Goal: Task Accomplishment & Management: Complete application form

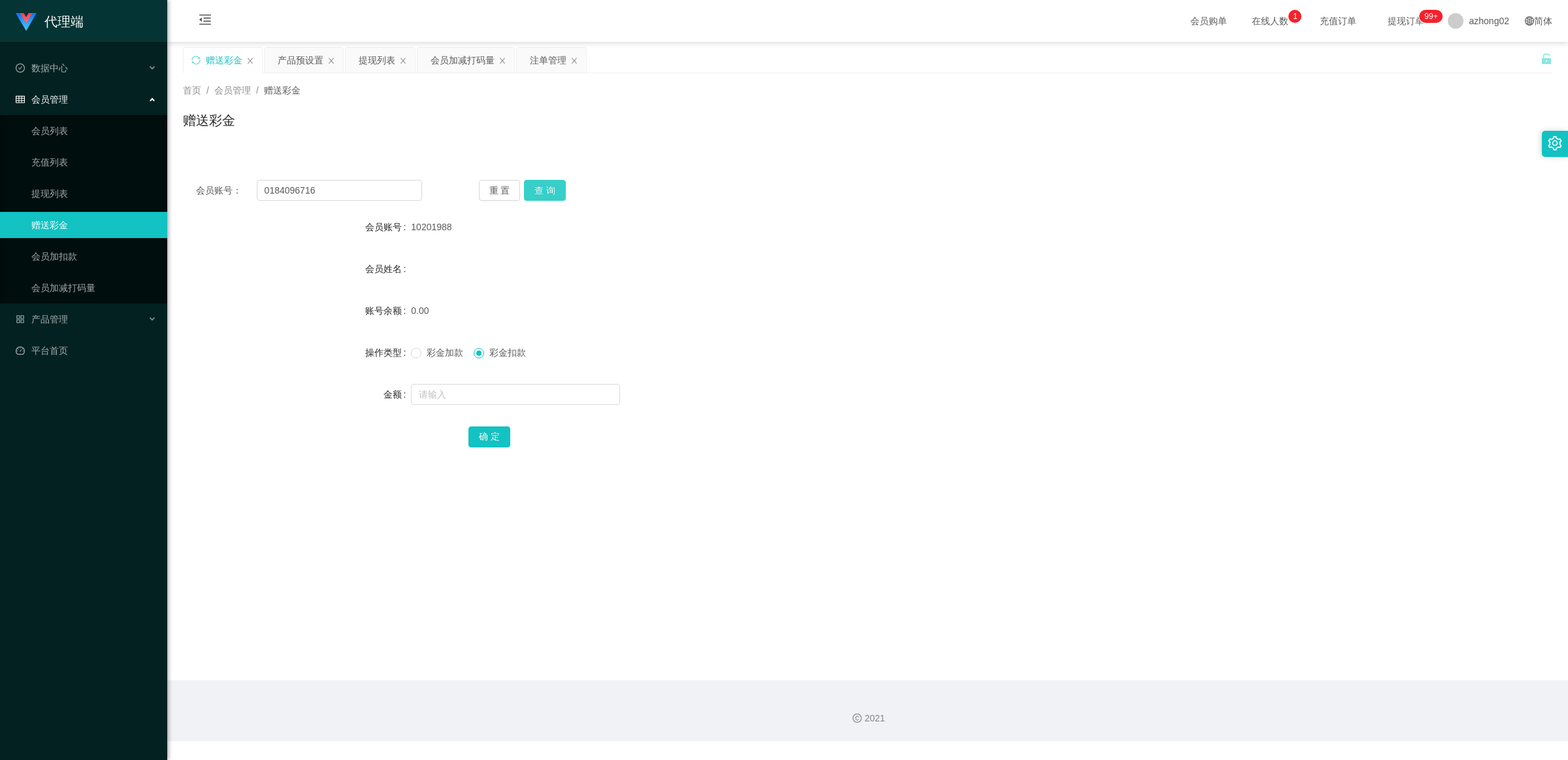
type input "0184096716"
click at [558, 179] on button "查 询" at bounding box center [545, 189] width 42 height 21
drag, startPoint x: 398, startPoint y: 56, endPoint x: 391, endPoint y: 58, distance: 7.3
click at [397, 56] on div "提现列表" at bounding box center [380, 59] width 69 height 25
click at [389, 60] on div "提现列表" at bounding box center [376, 59] width 37 height 25
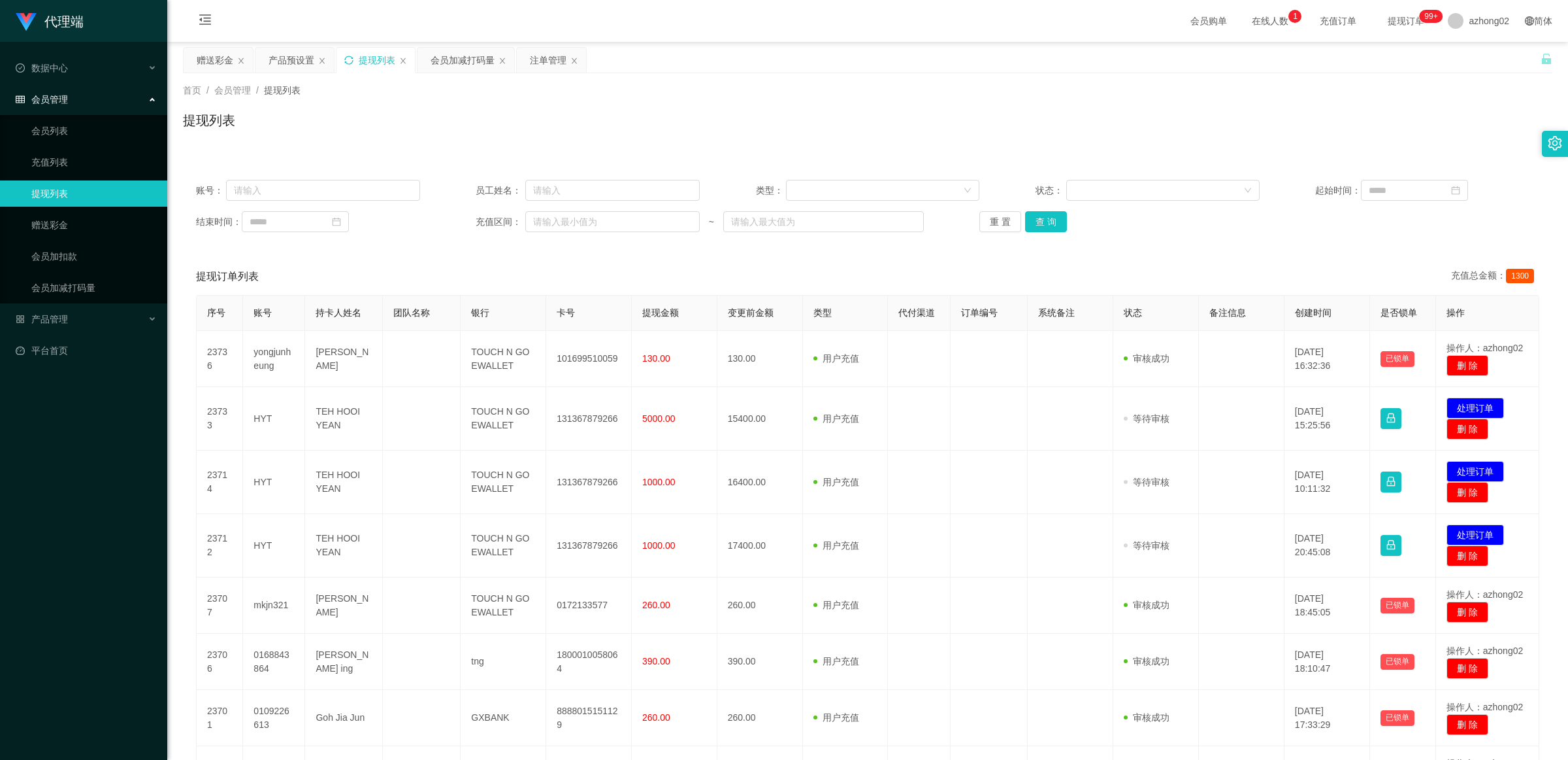
click at [347, 60] on icon "图标: sync" at bounding box center [349, 59] width 9 height 9
click at [287, 62] on div "产品预设置" at bounding box center [291, 59] width 46 height 25
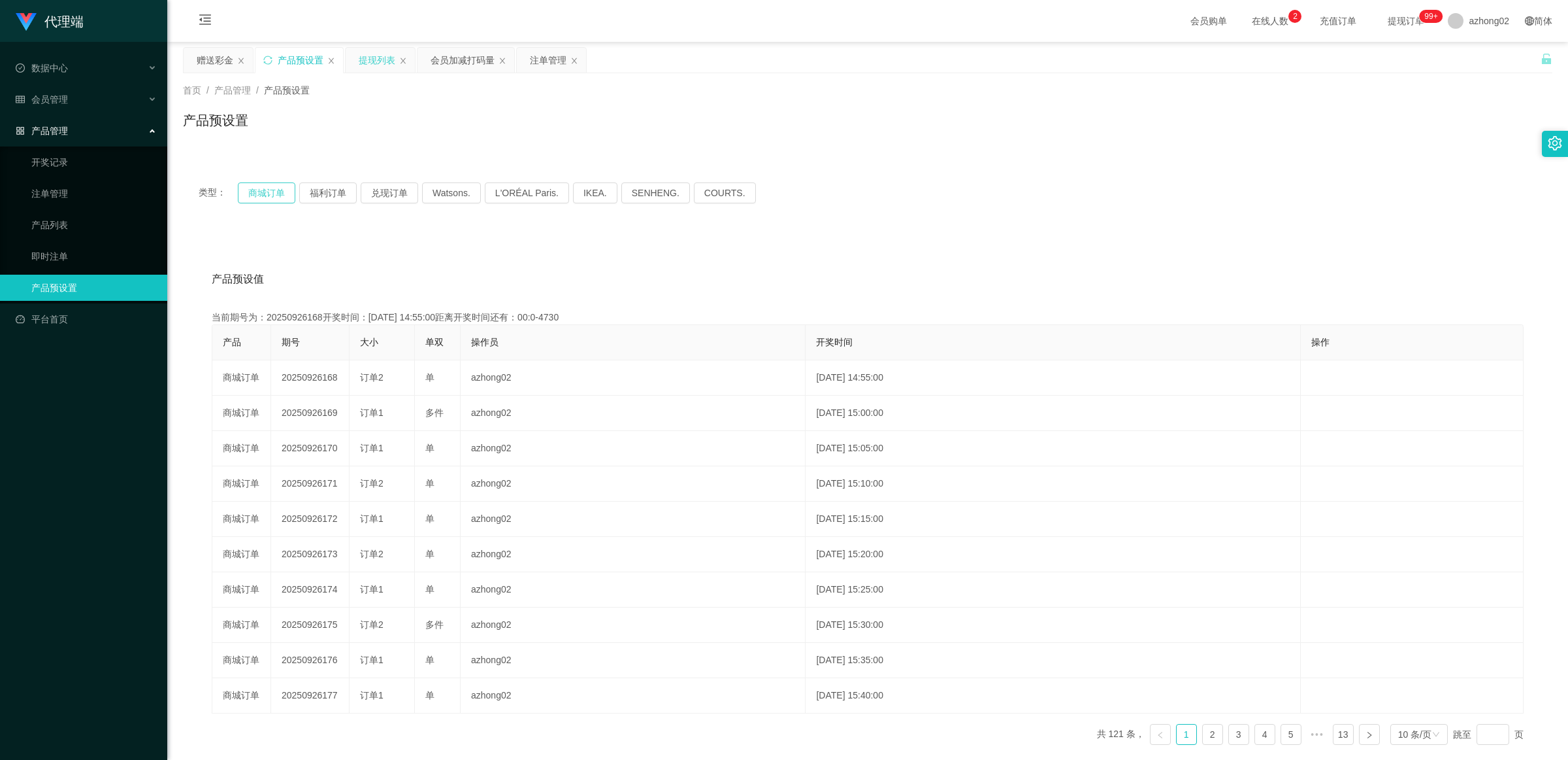
click at [261, 193] on button "商城订单" at bounding box center [266, 192] width 57 height 21
click at [266, 56] on icon "图标: sync" at bounding box center [267, 59] width 9 height 9
click at [257, 190] on button "商城订单" at bounding box center [266, 192] width 57 height 21
click at [322, 247] on div "产品预设值 添加期号 当前期号为：20250926169开奖时间：[DATE] 15:00:00距离开奖时间还有：02:24 产品 期号 大小 单双 操作员 …" at bounding box center [868, 501] width 1370 height 539
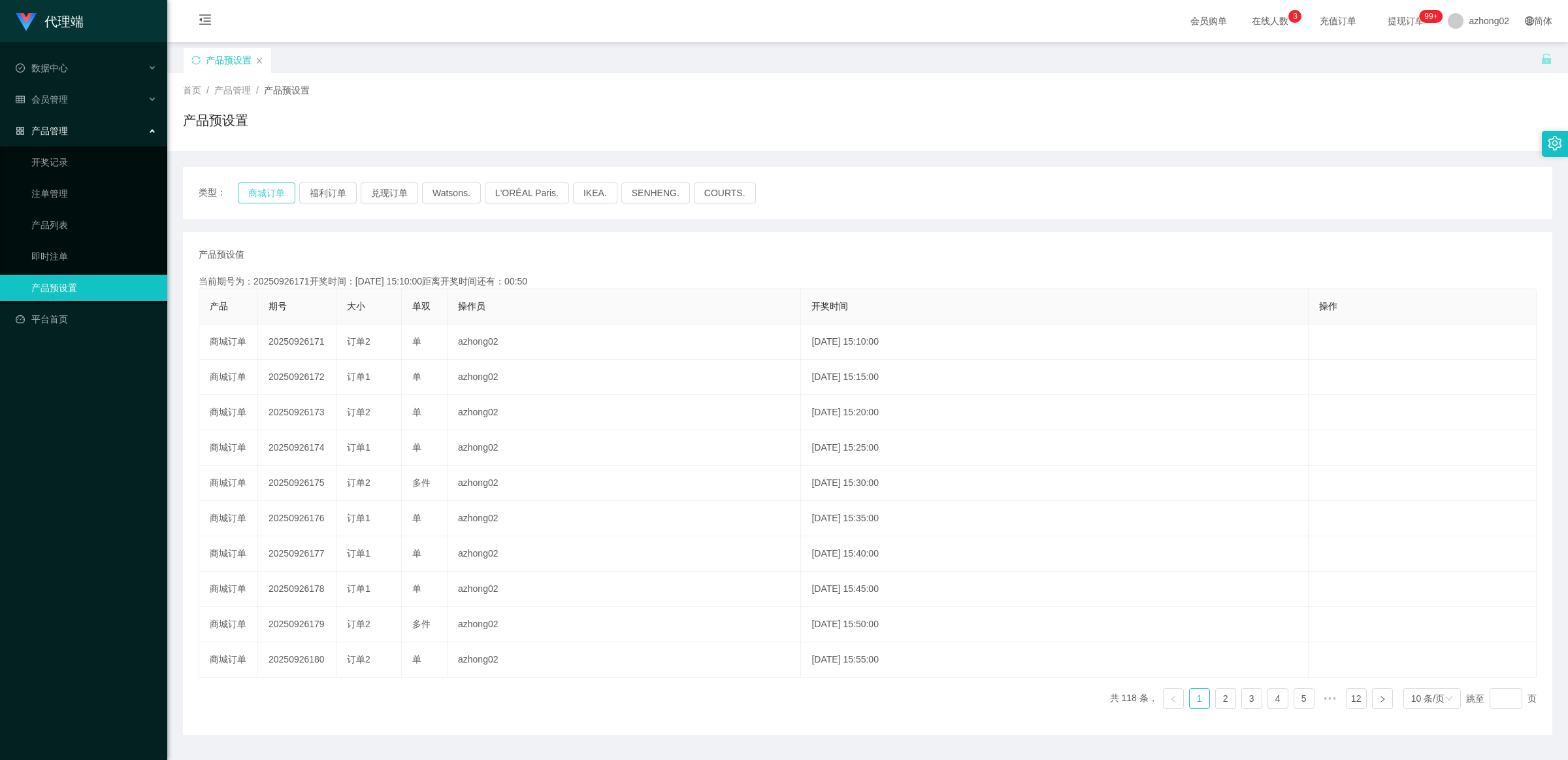
click at [278, 189] on button "商城订单" at bounding box center [266, 192] width 57 height 21
click at [87, 109] on div "会员管理" at bounding box center [83, 99] width 167 height 26
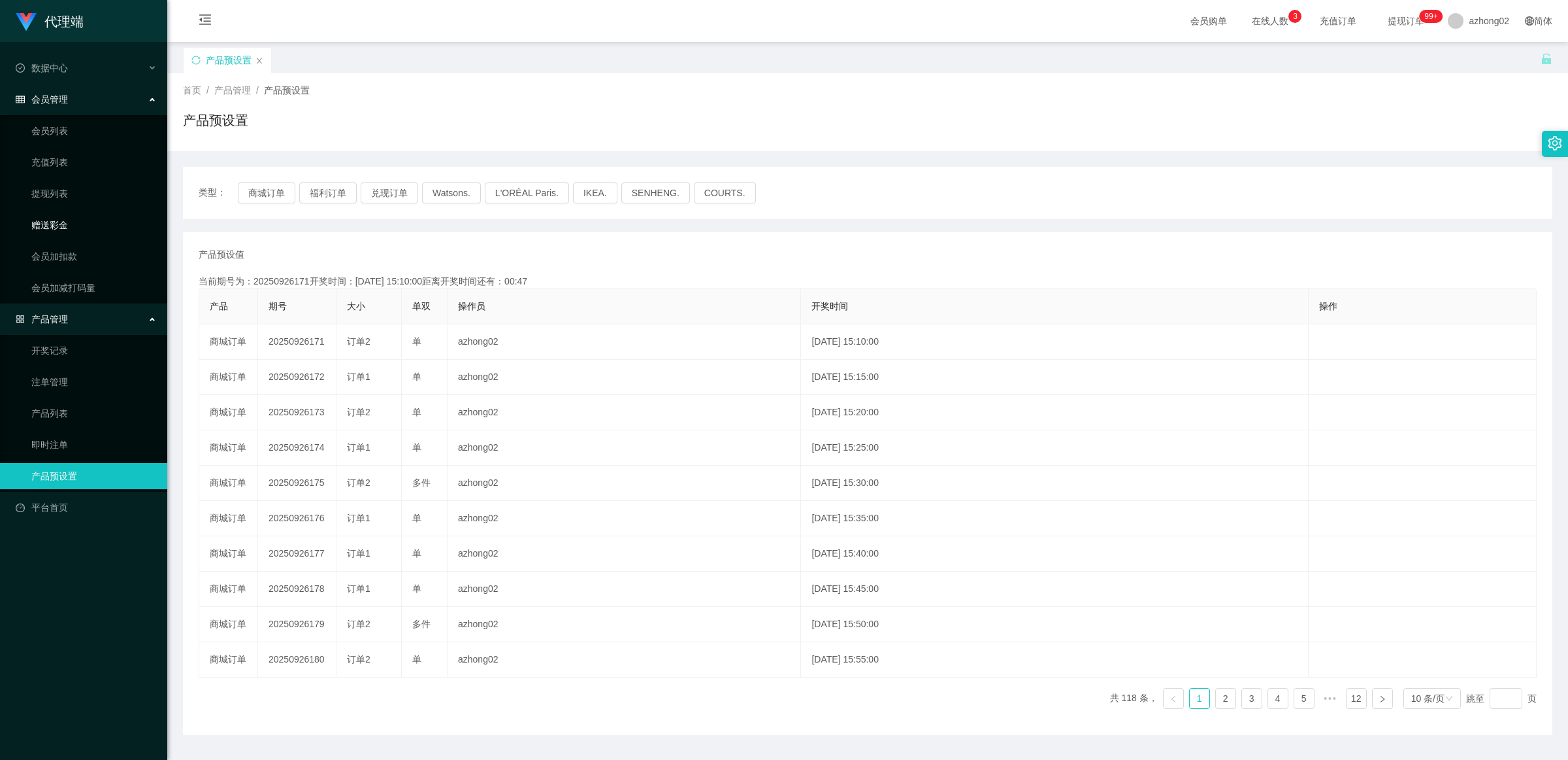
click at [90, 224] on link "赠送彩金" at bounding box center [94, 225] width 126 height 26
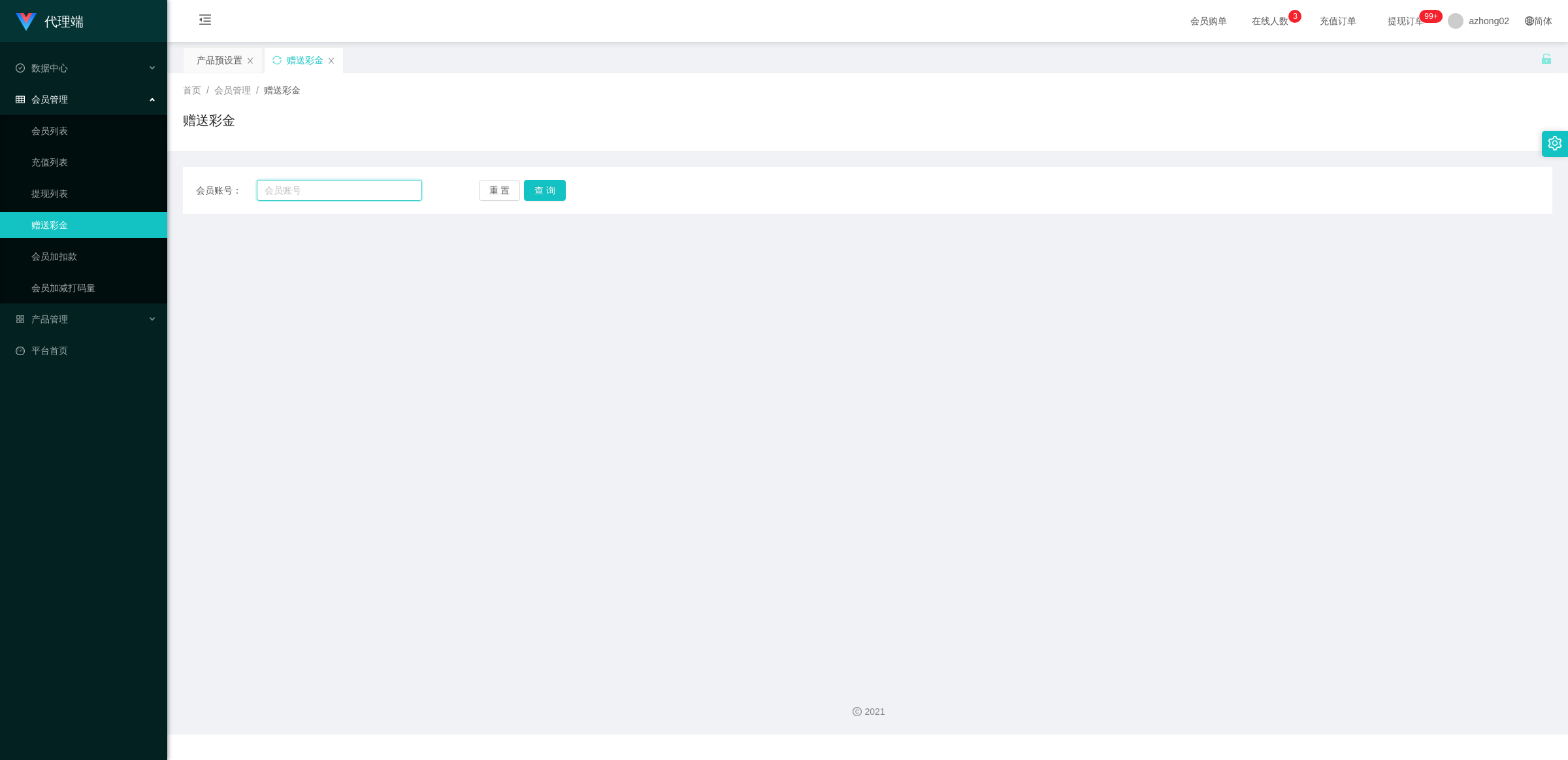
click at [402, 185] on input "text" at bounding box center [339, 189] width 165 height 21
click at [375, 193] on input "text" at bounding box center [339, 189] width 165 height 21
paste input "0184096716"
type input "0184096716"
click at [545, 190] on button "查 询" at bounding box center [545, 189] width 42 height 21
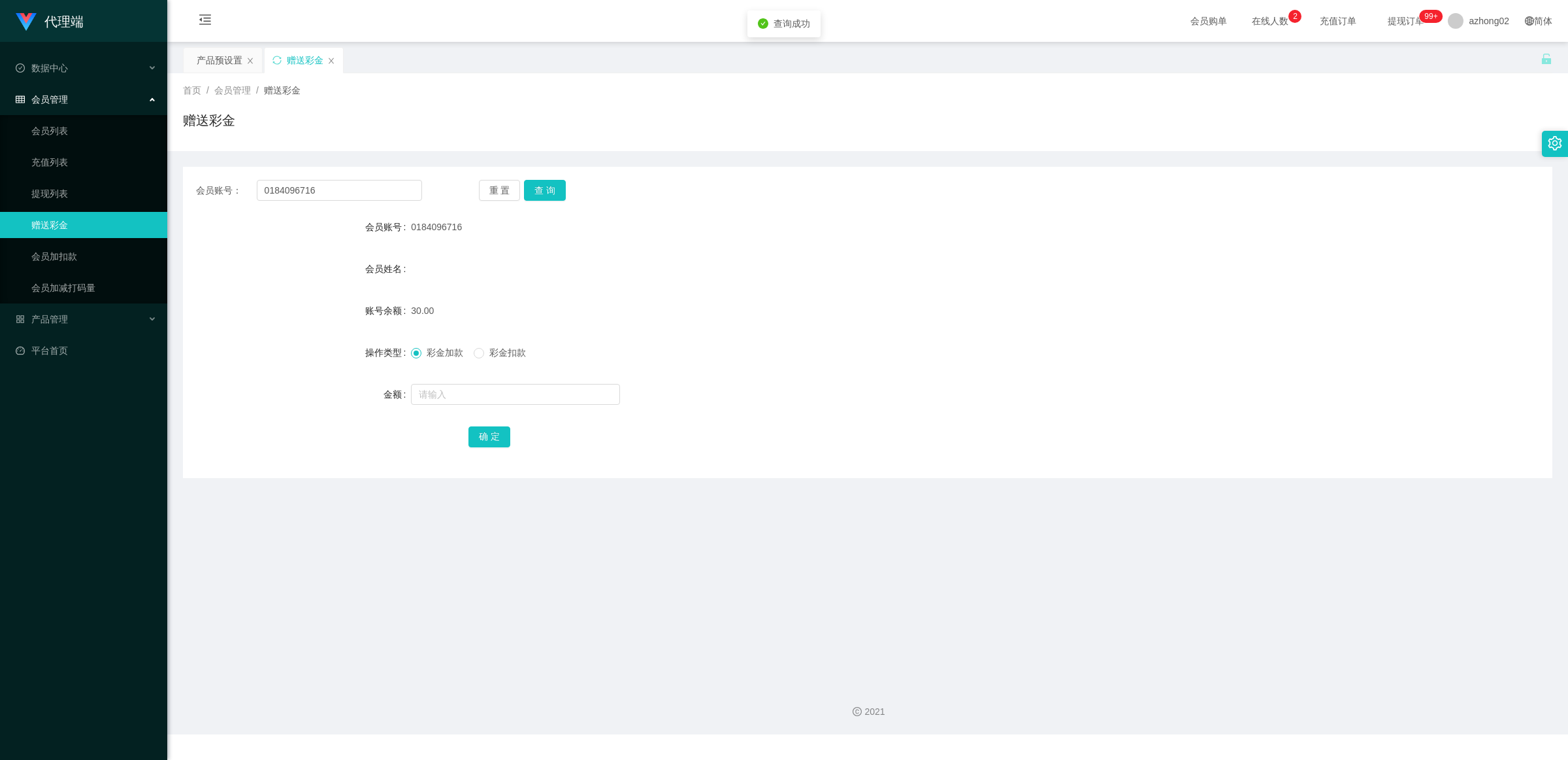
click at [521, 351] on span "彩金扣款" at bounding box center [508, 352] width 48 height 11
click at [459, 395] on input "text" at bounding box center [515, 393] width 209 height 21
type input "30"
click at [487, 437] on button "确 定" at bounding box center [489, 436] width 42 height 21
click at [558, 277] on div "会员姓名" at bounding box center [868, 269] width 1370 height 26
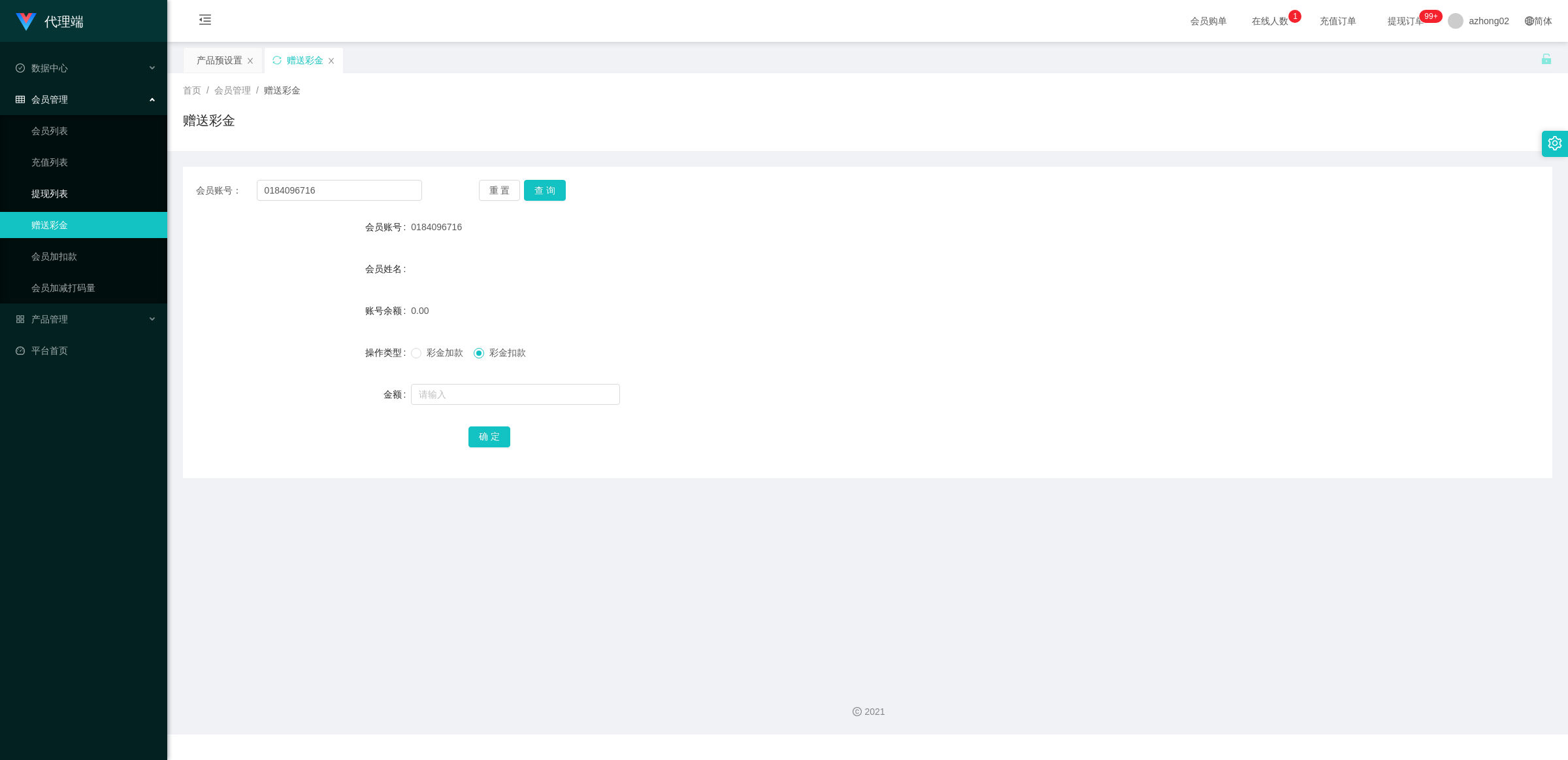
click at [138, 195] on link "提现列表" at bounding box center [94, 193] width 126 height 26
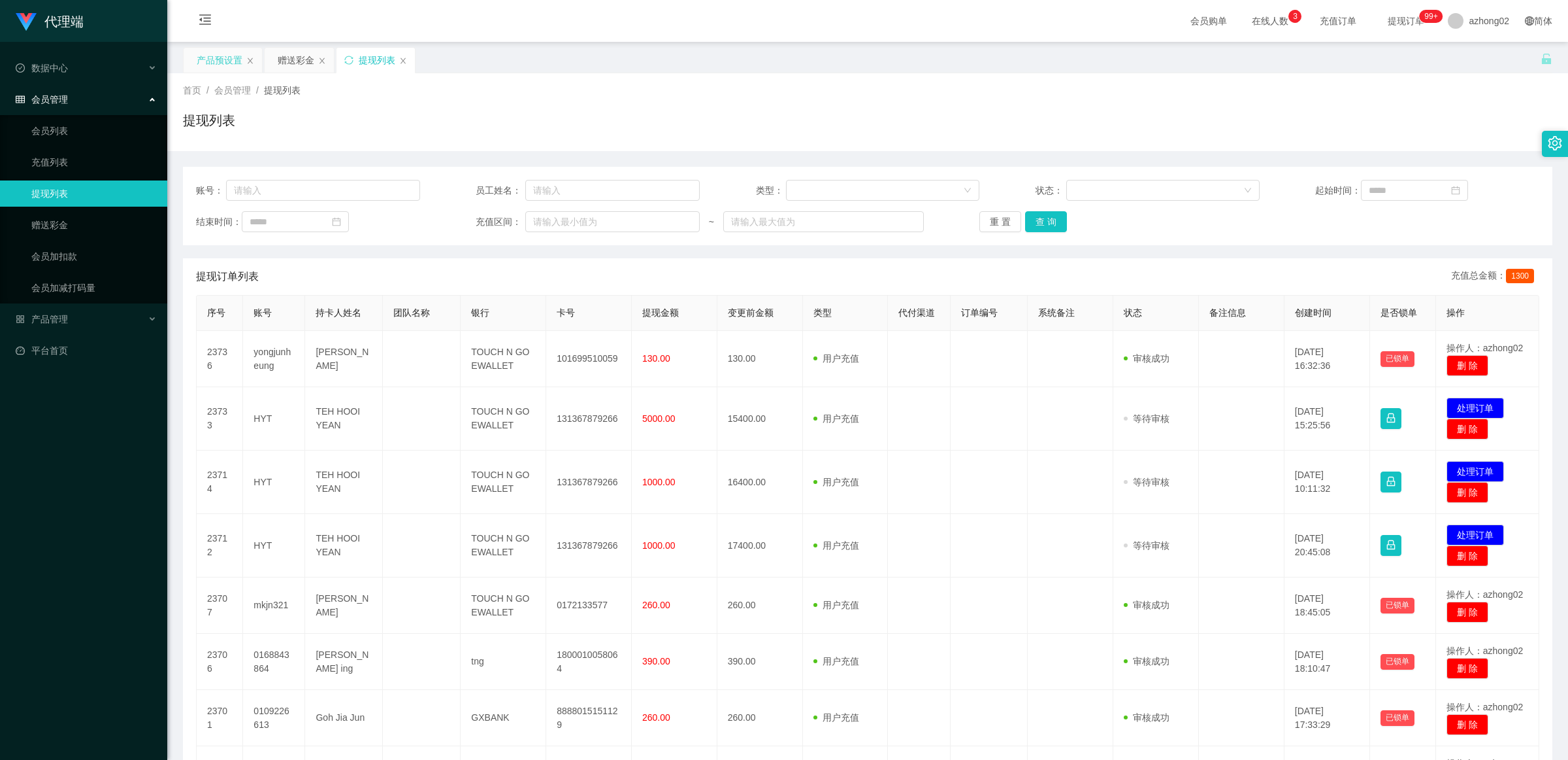
click at [221, 54] on div "产品预设置" at bounding box center [220, 59] width 46 height 25
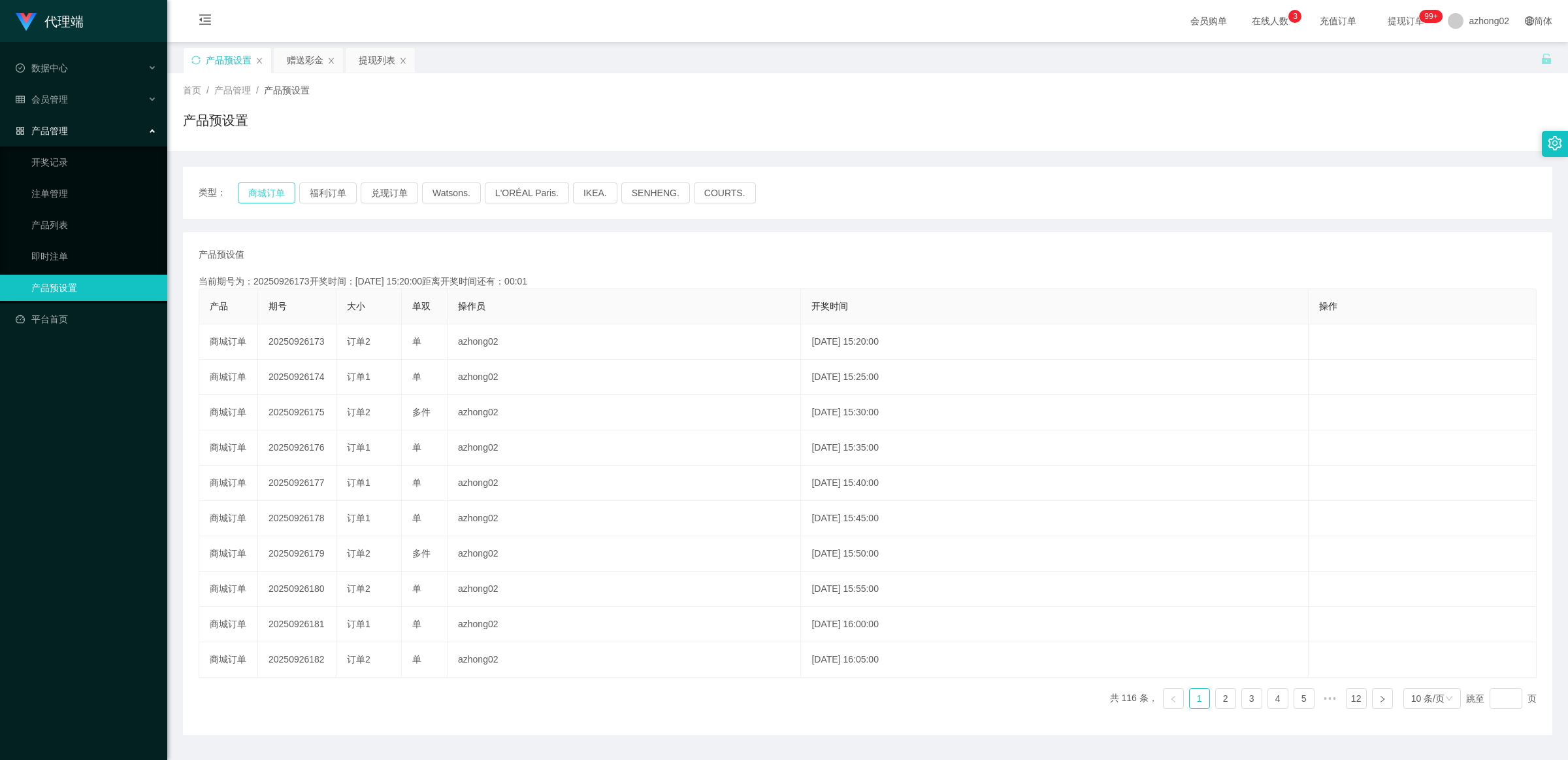
click at [276, 191] on button "商城订单" at bounding box center [266, 192] width 57 height 21
click at [299, 56] on div "赠送彩金" at bounding box center [305, 59] width 37 height 25
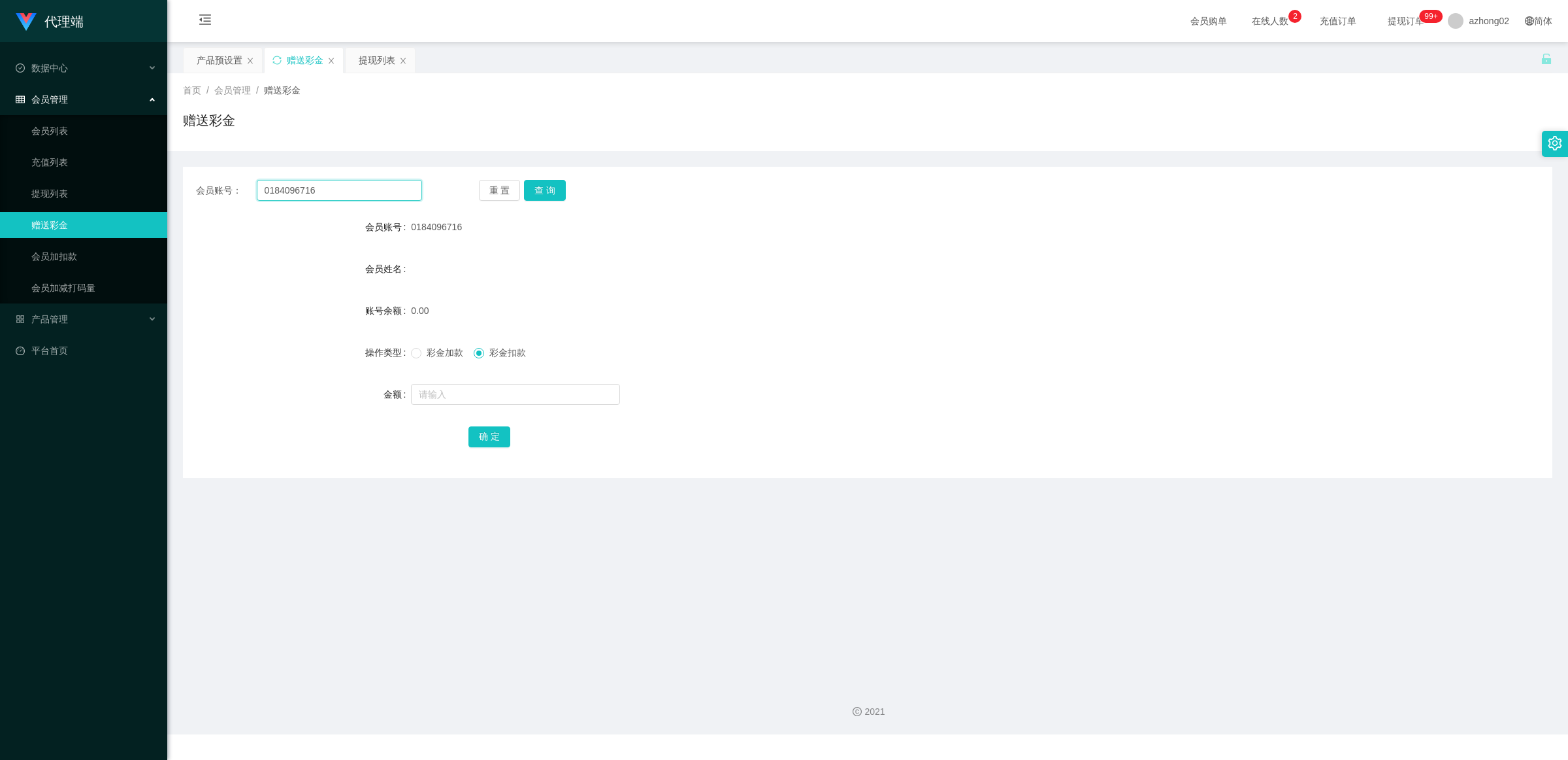
click at [328, 181] on input "0184096716" at bounding box center [339, 189] width 165 height 21
paste input "jackky"
type input "jackky"
click at [548, 185] on button "查 询" at bounding box center [545, 189] width 42 height 21
click at [514, 406] on div at bounding box center [810, 394] width 799 height 26
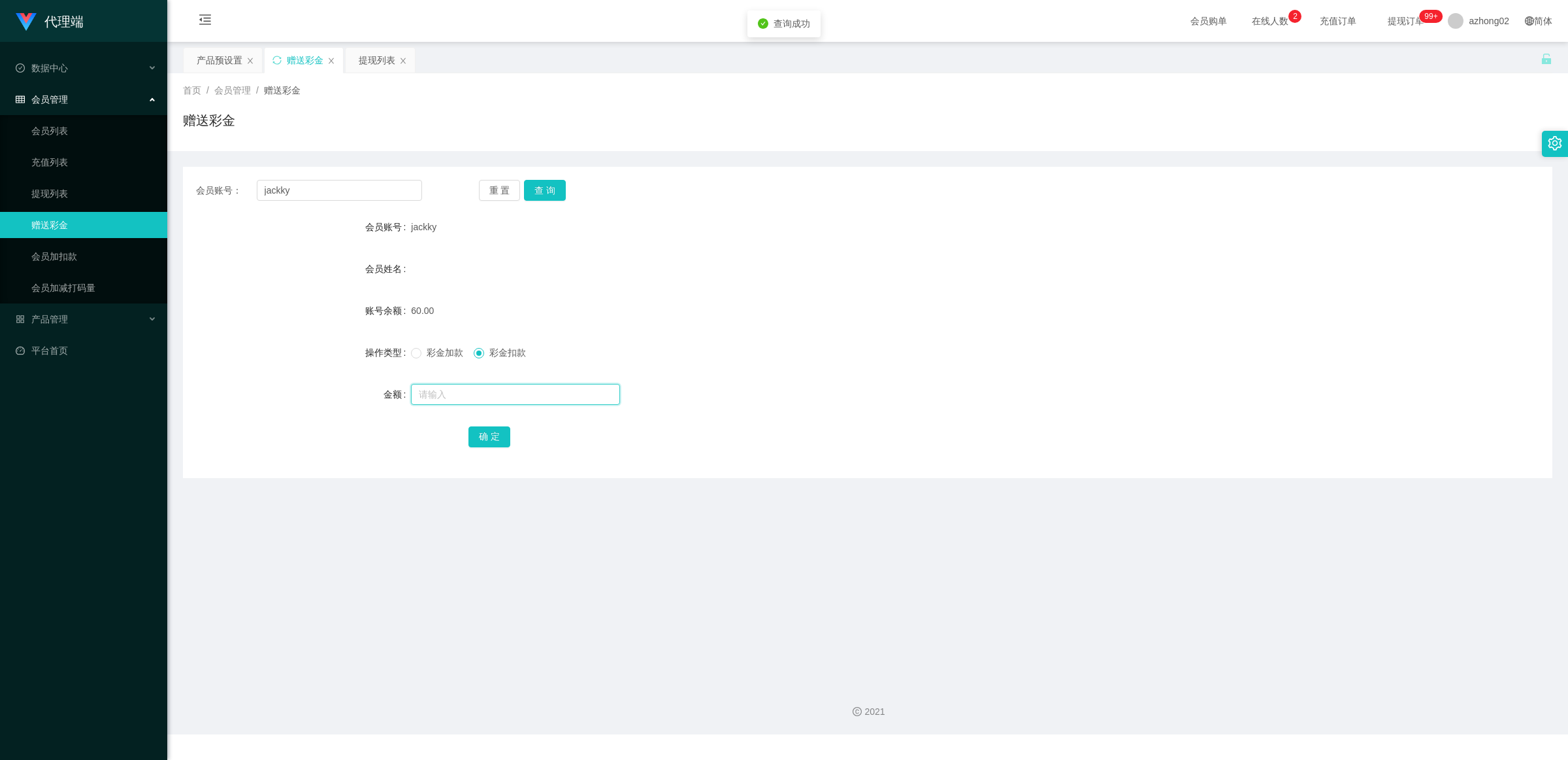
click at [518, 400] on input "text" at bounding box center [515, 393] width 209 height 21
type input "60"
click at [490, 436] on button "确 定" at bounding box center [489, 436] width 42 height 21
